Goal: Find specific page/section: Find specific page/section

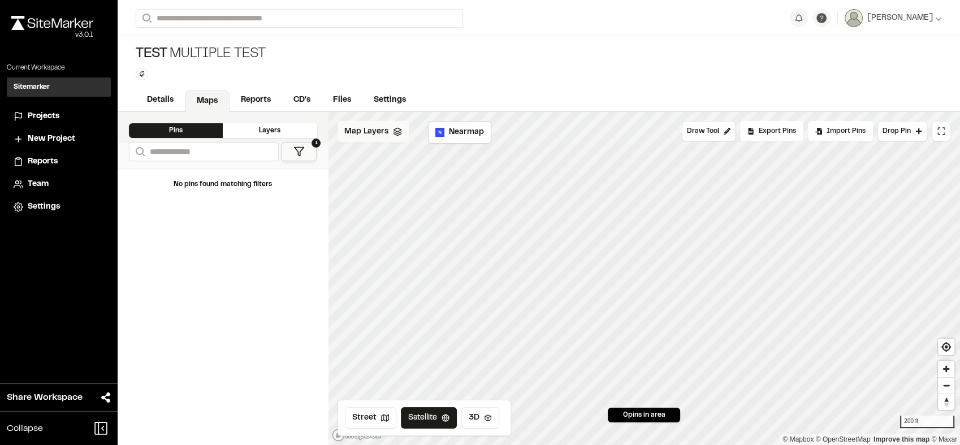
click at [376, 127] on span "Map Layers" at bounding box center [366, 132] width 44 height 12
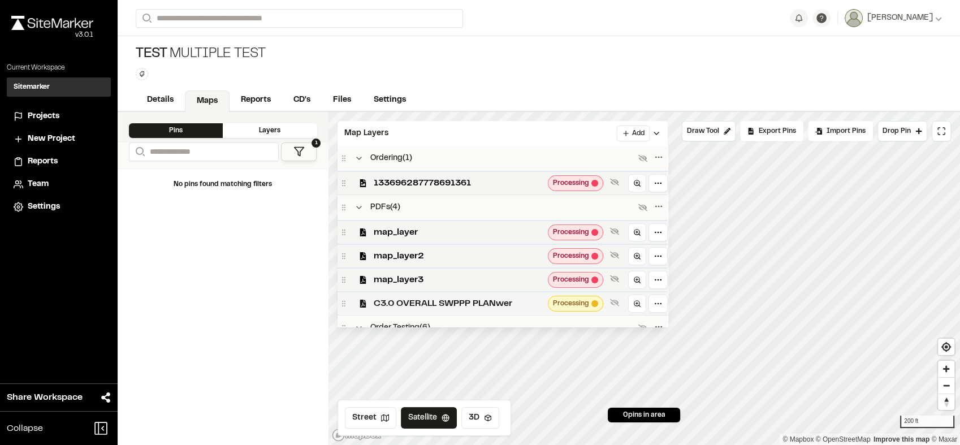
scroll to position [25, 0]
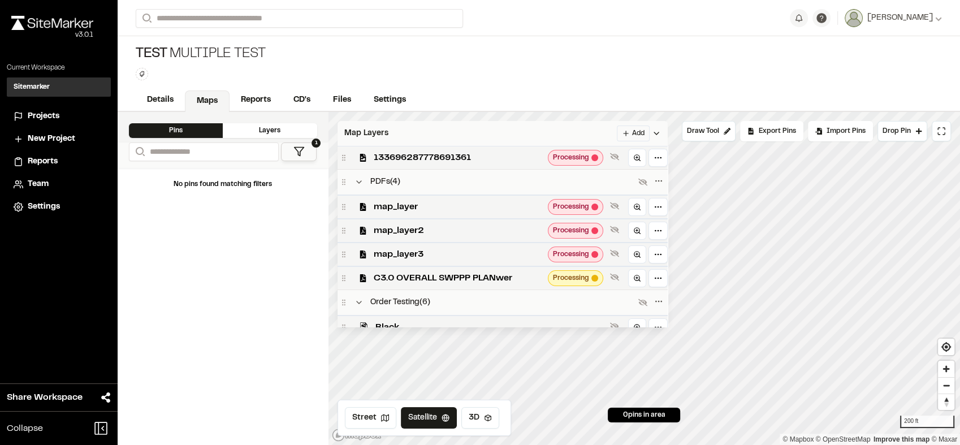
click at [501, 133] on div "Map Layers Add" at bounding box center [503, 133] width 330 height 25
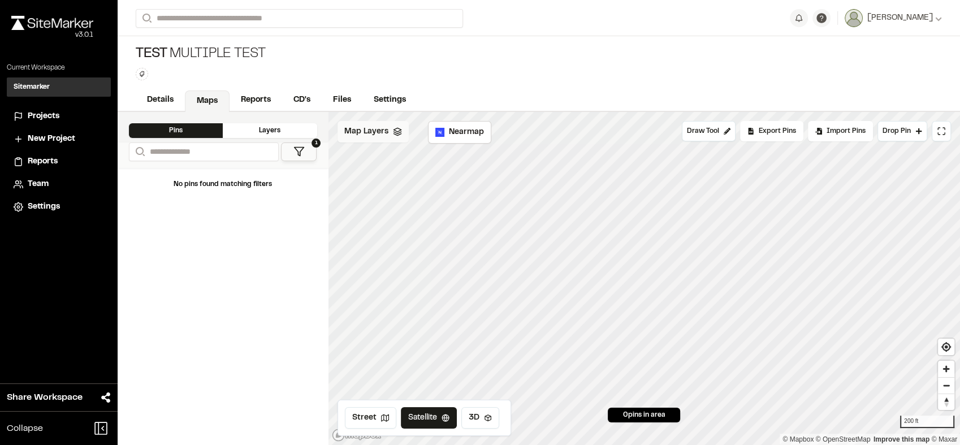
click at [371, 131] on span "Map Layers" at bounding box center [366, 132] width 44 height 12
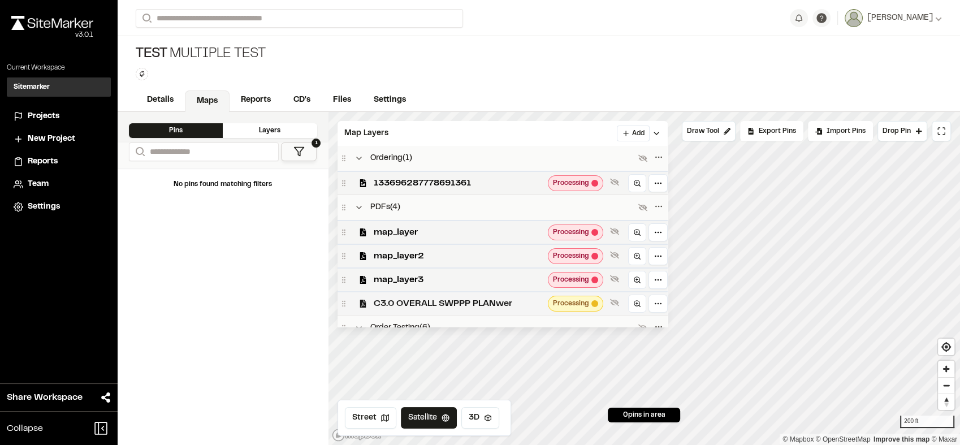
click at [501, 301] on span "C3.0 OVERALL SWPPP PLANwer" at bounding box center [459, 304] width 170 height 14
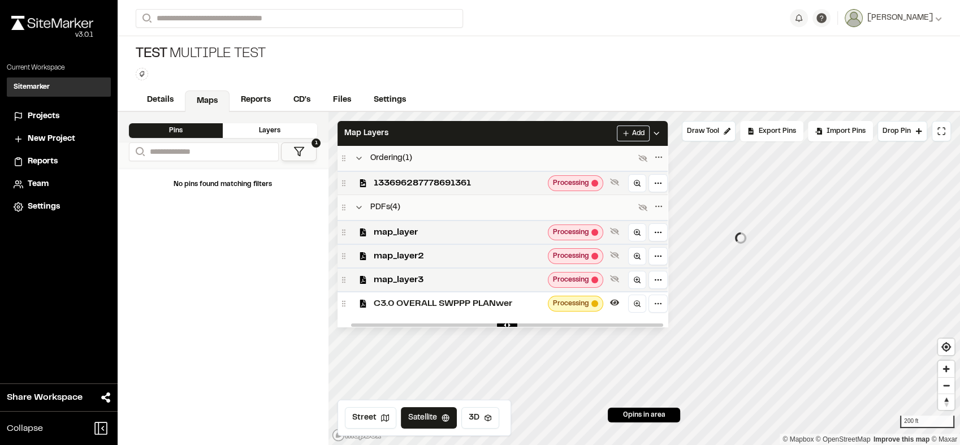
click at [498, 303] on span "C3.0 OVERALL SWPPP PLANwer" at bounding box center [459, 304] width 170 height 14
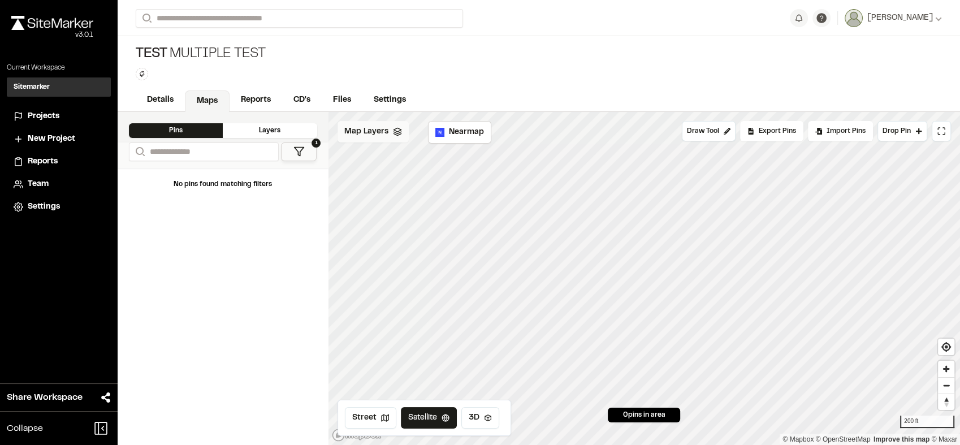
click at [369, 136] on span "Map Layers" at bounding box center [366, 132] width 44 height 12
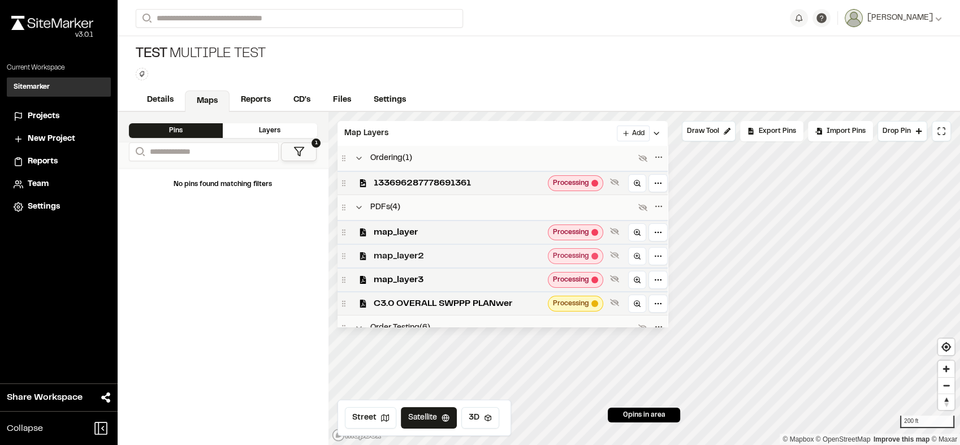
scroll to position [25, 0]
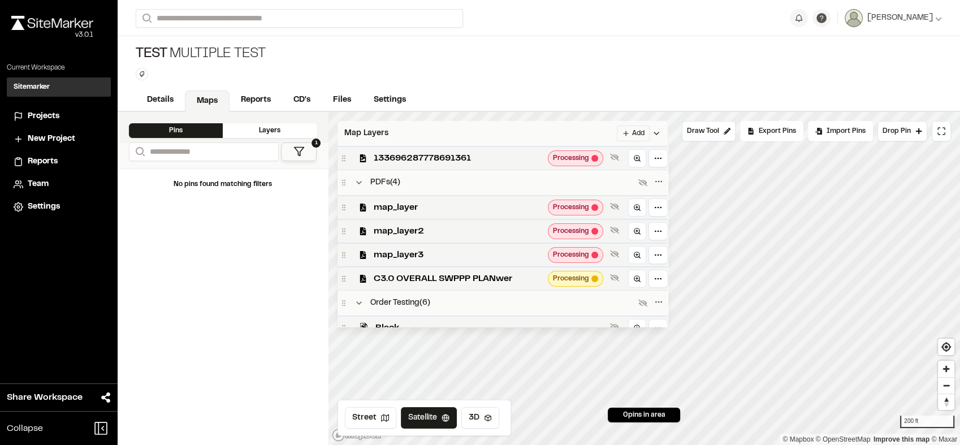
click at [404, 143] on div "Map Layers Add" at bounding box center [503, 133] width 330 height 25
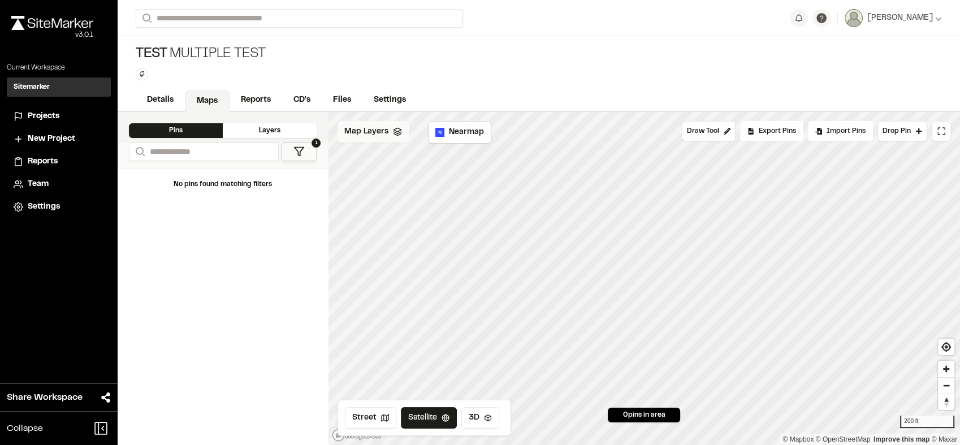
click at [396, 128] on polygon at bounding box center [397, 130] width 7 height 4
